Goal: Find specific page/section

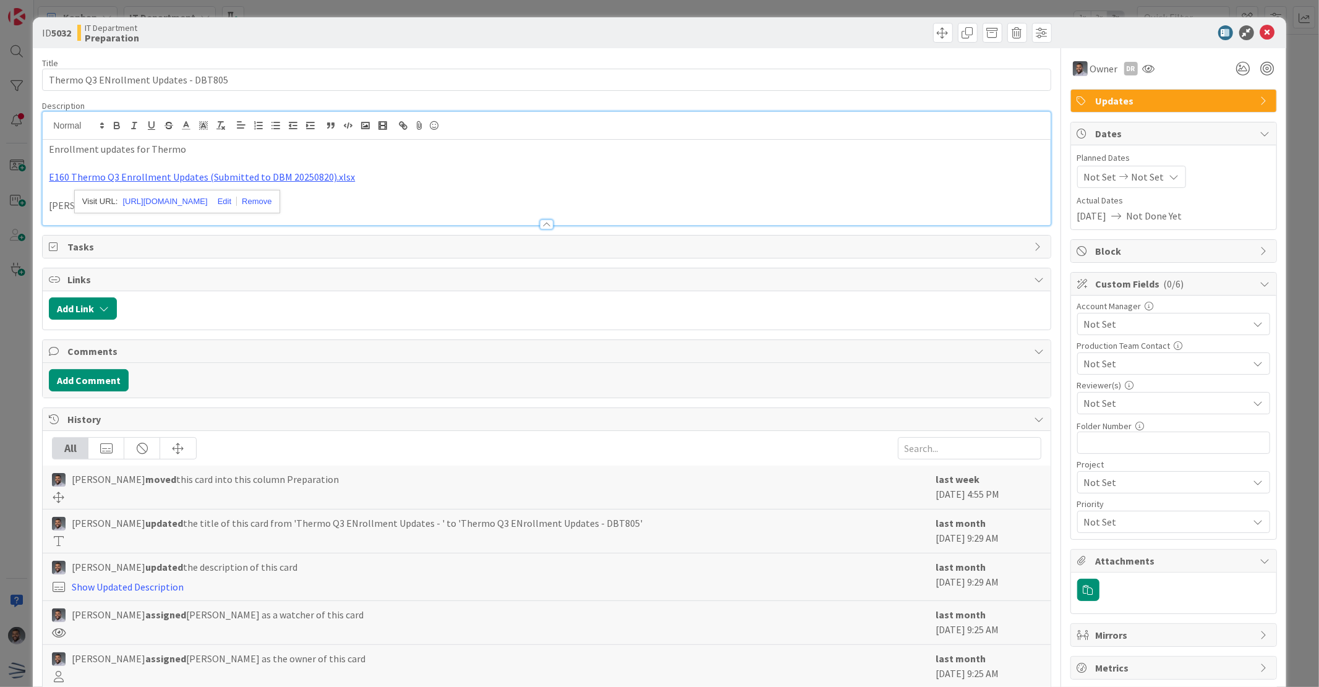
scroll to position [91, 0]
click at [1261, 33] on icon at bounding box center [1268, 32] width 15 height 15
click at [1262, 38] on icon at bounding box center [1268, 32] width 15 height 15
click at [1261, 33] on icon at bounding box center [1268, 32] width 15 height 15
click at [1261, 32] on icon at bounding box center [1268, 32] width 15 height 15
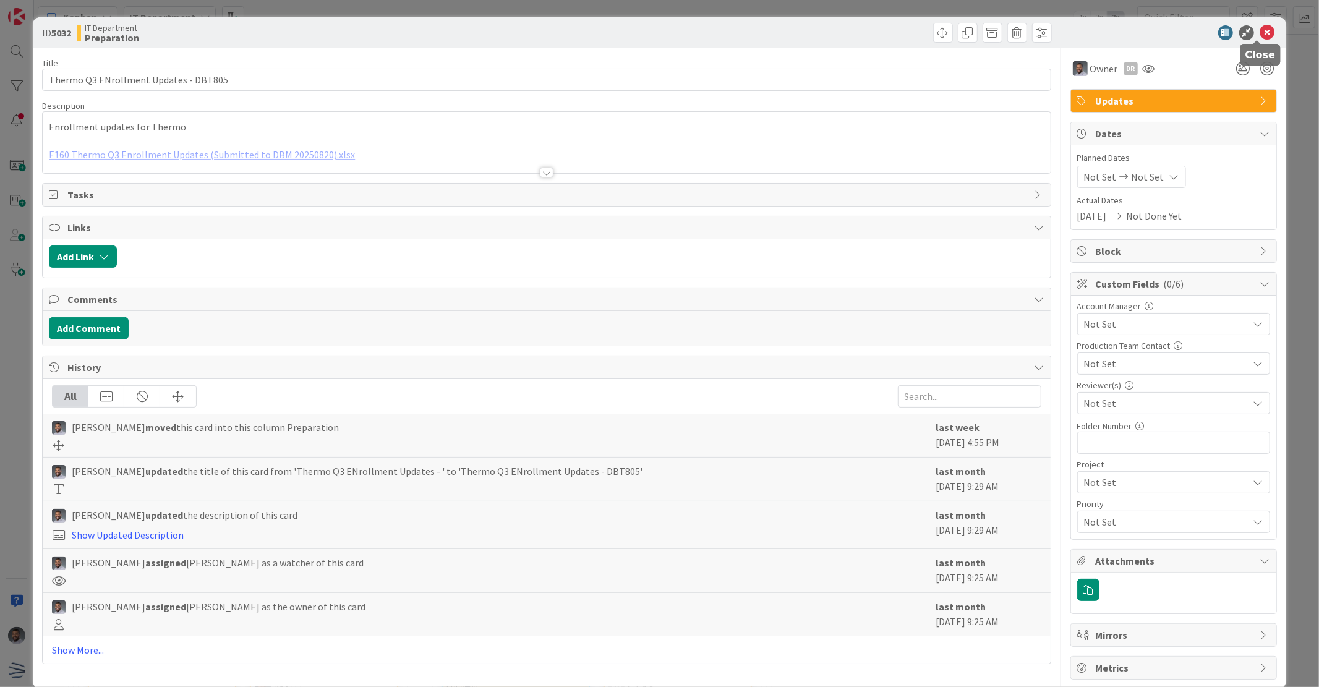
click at [1262, 27] on icon at bounding box center [1268, 32] width 15 height 15
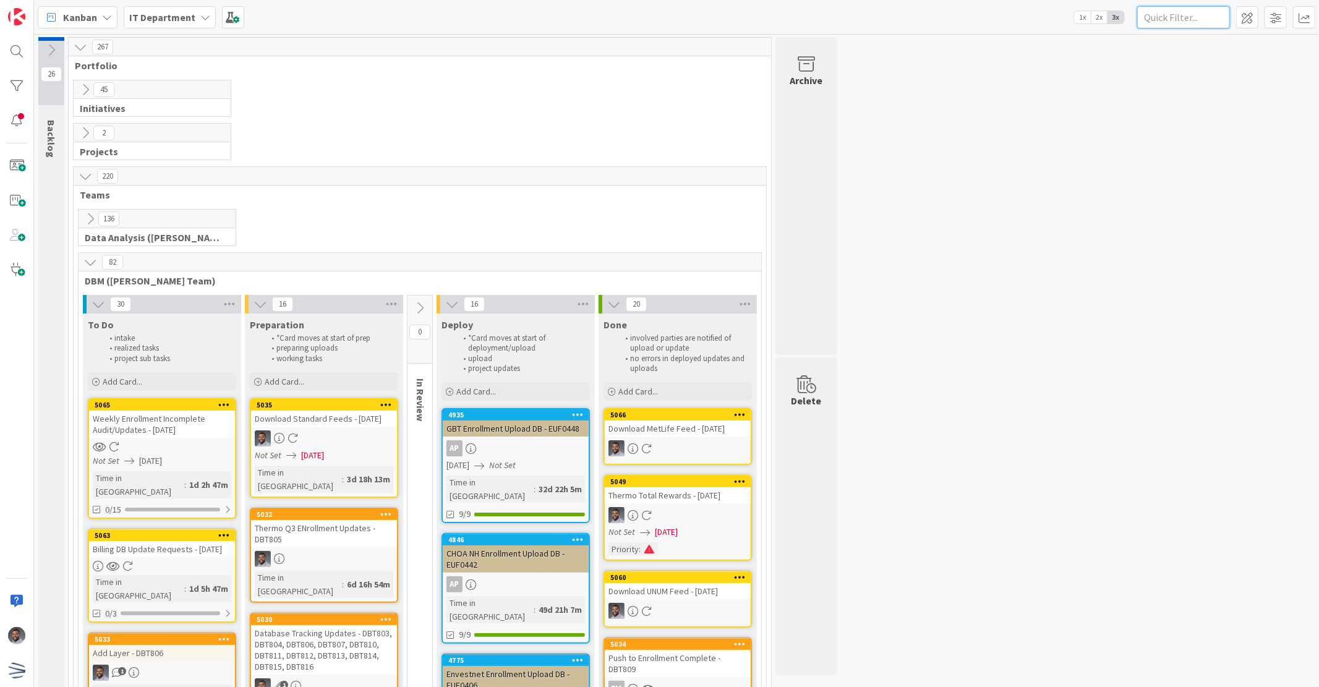
click at [1207, 19] on input "text" at bounding box center [1183, 17] width 93 height 22
paste input "DBT816"
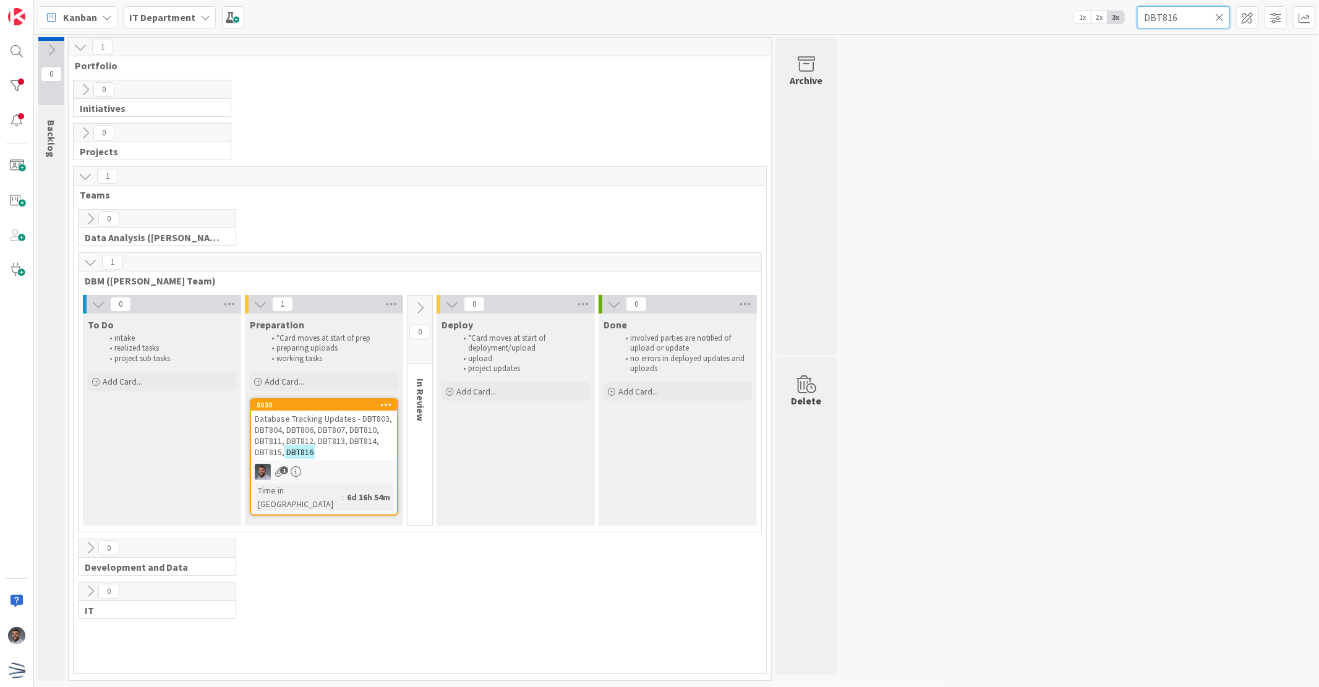
type input "DBT816"
click at [328, 421] on span "Database Tracking Updates - DBT803, DBT804, DBT806, DBT807, DBT810, DBT811, DBT…" at bounding box center [323, 435] width 137 height 45
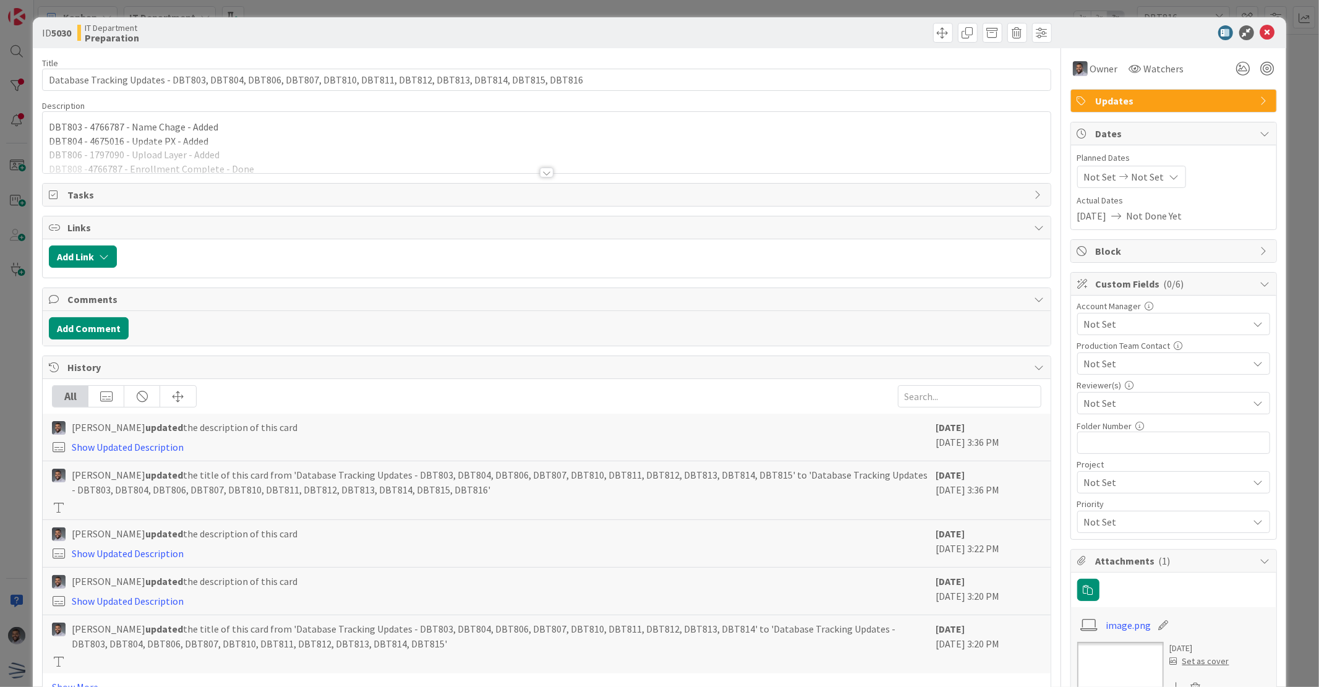
click at [540, 168] on div at bounding box center [547, 173] width 14 height 10
